Goal: Information Seeking & Learning: Stay updated

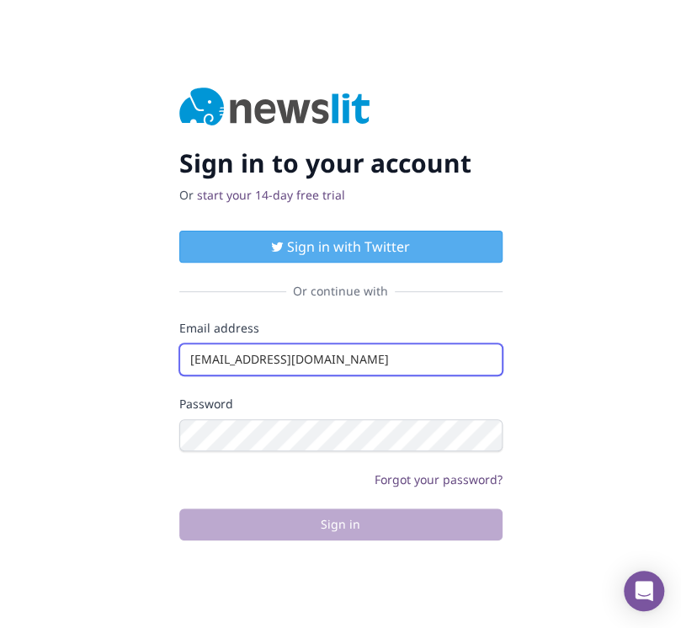
type input "[EMAIL_ADDRESS][DOMAIN_NAME]"
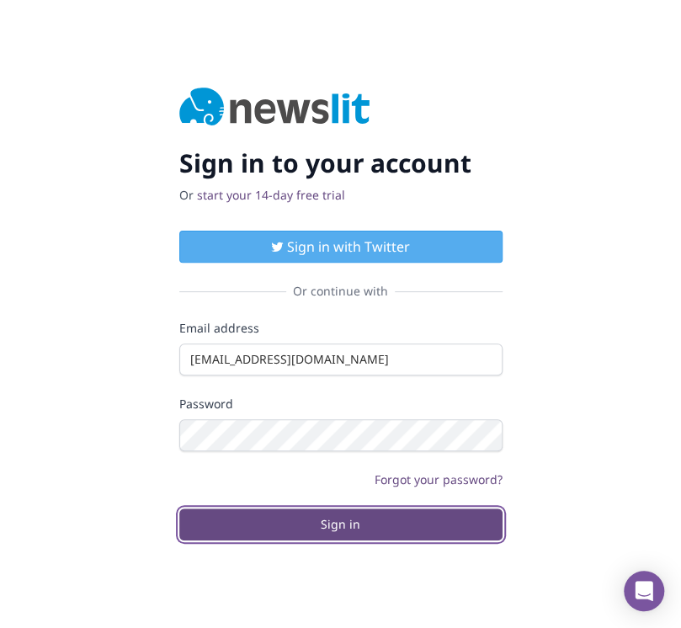
click at [340, 524] on button "Sign in" at bounding box center [340, 525] width 323 height 32
